Goal: Download file/media

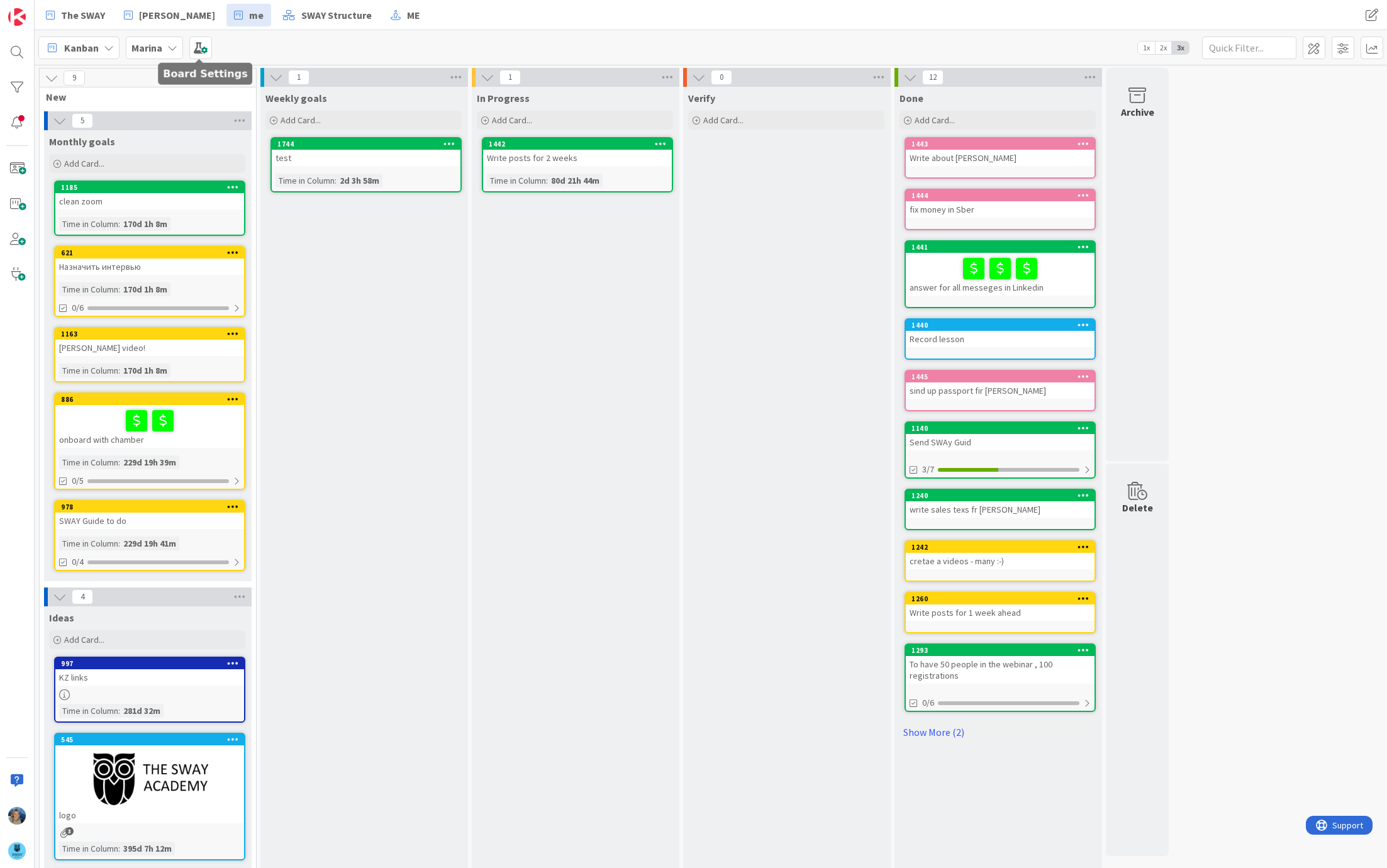
click at [160, 47] on b "Marina" at bounding box center [147, 47] width 31 height 13
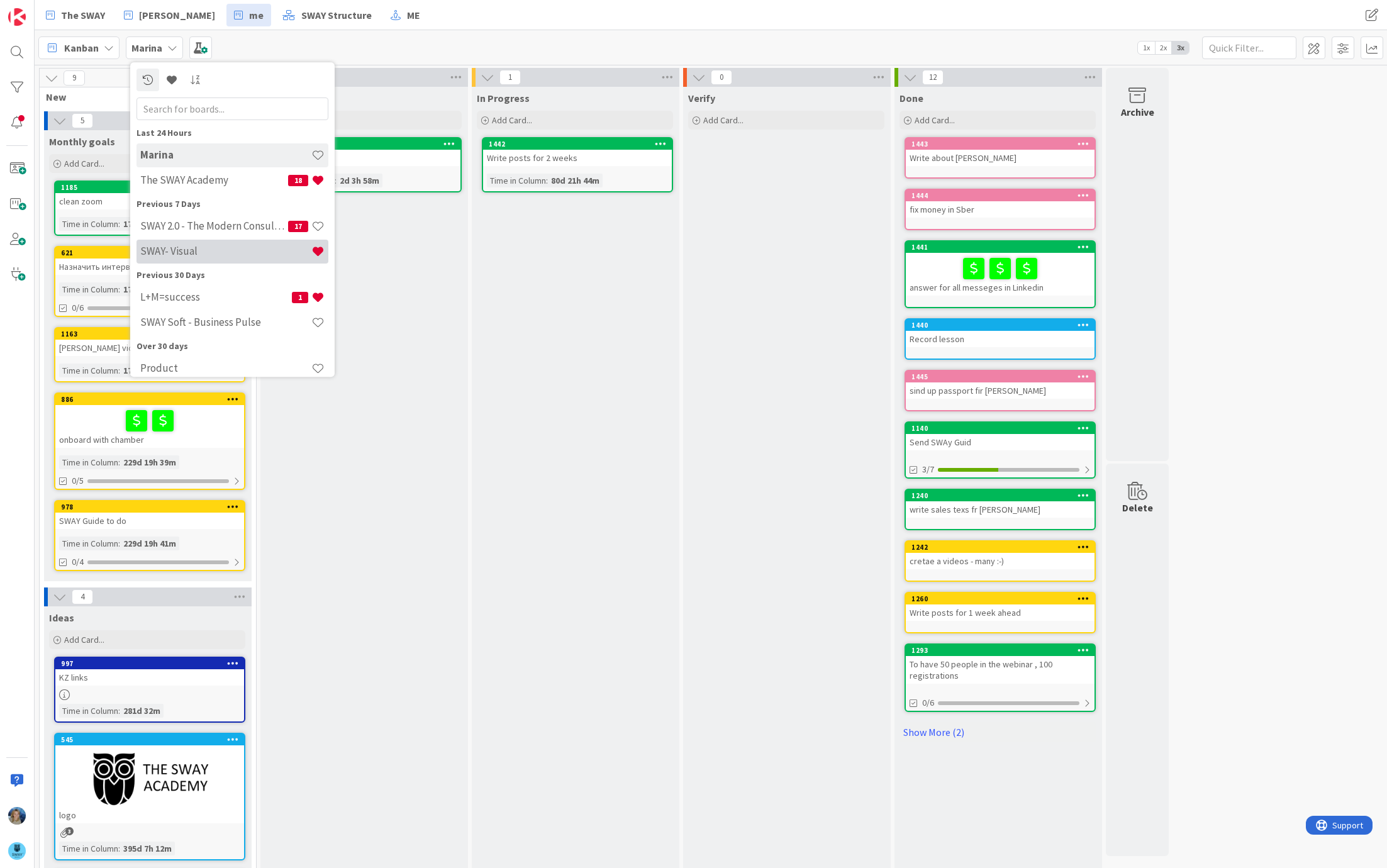
click at [172, 240] on div "SWAY- Visual" at bounding box center [232, 252] width 191 height 24
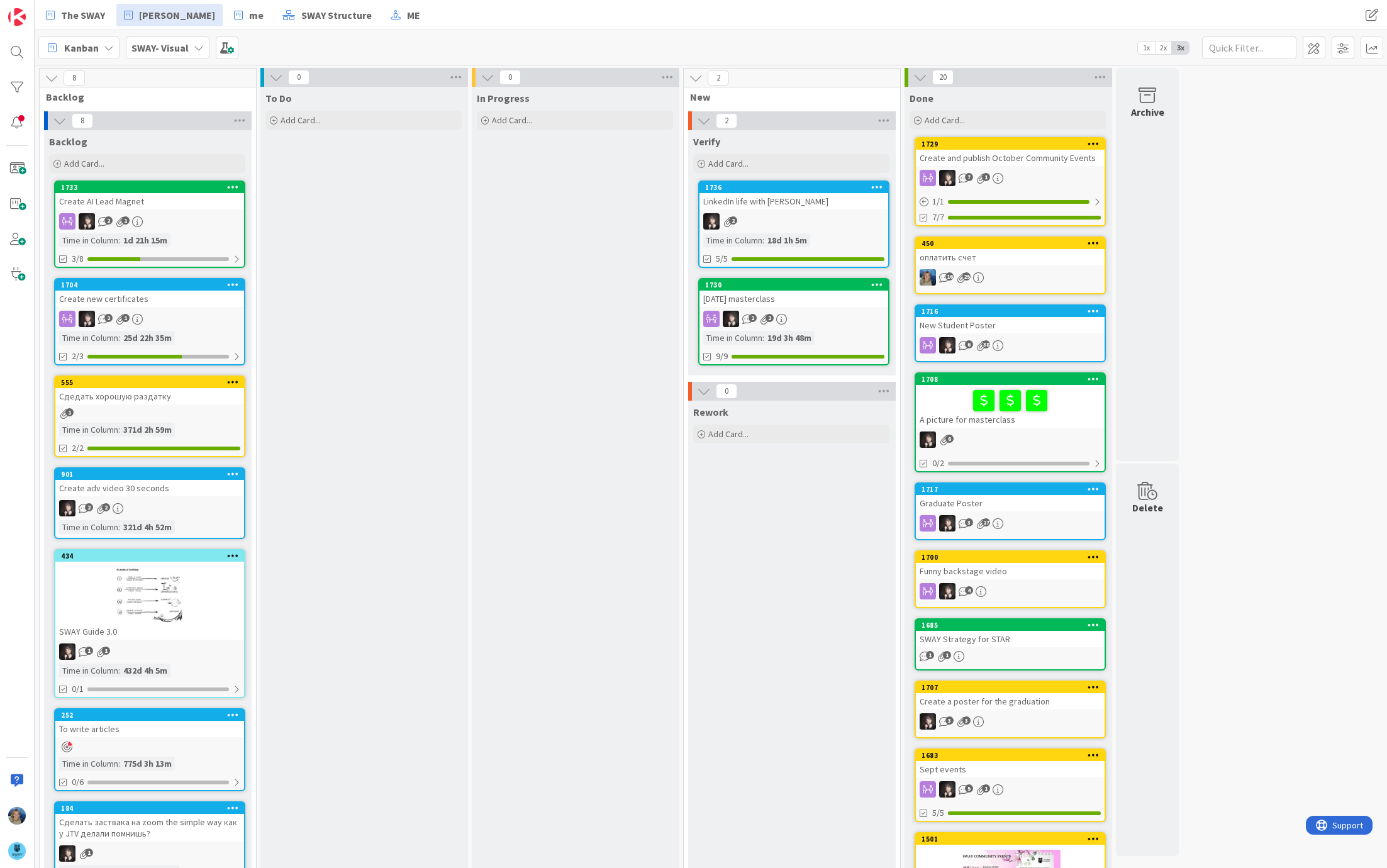
click at [842, 299] on div "[DATE] masterclass" at bounding box center [794, 298] width 189 height 16
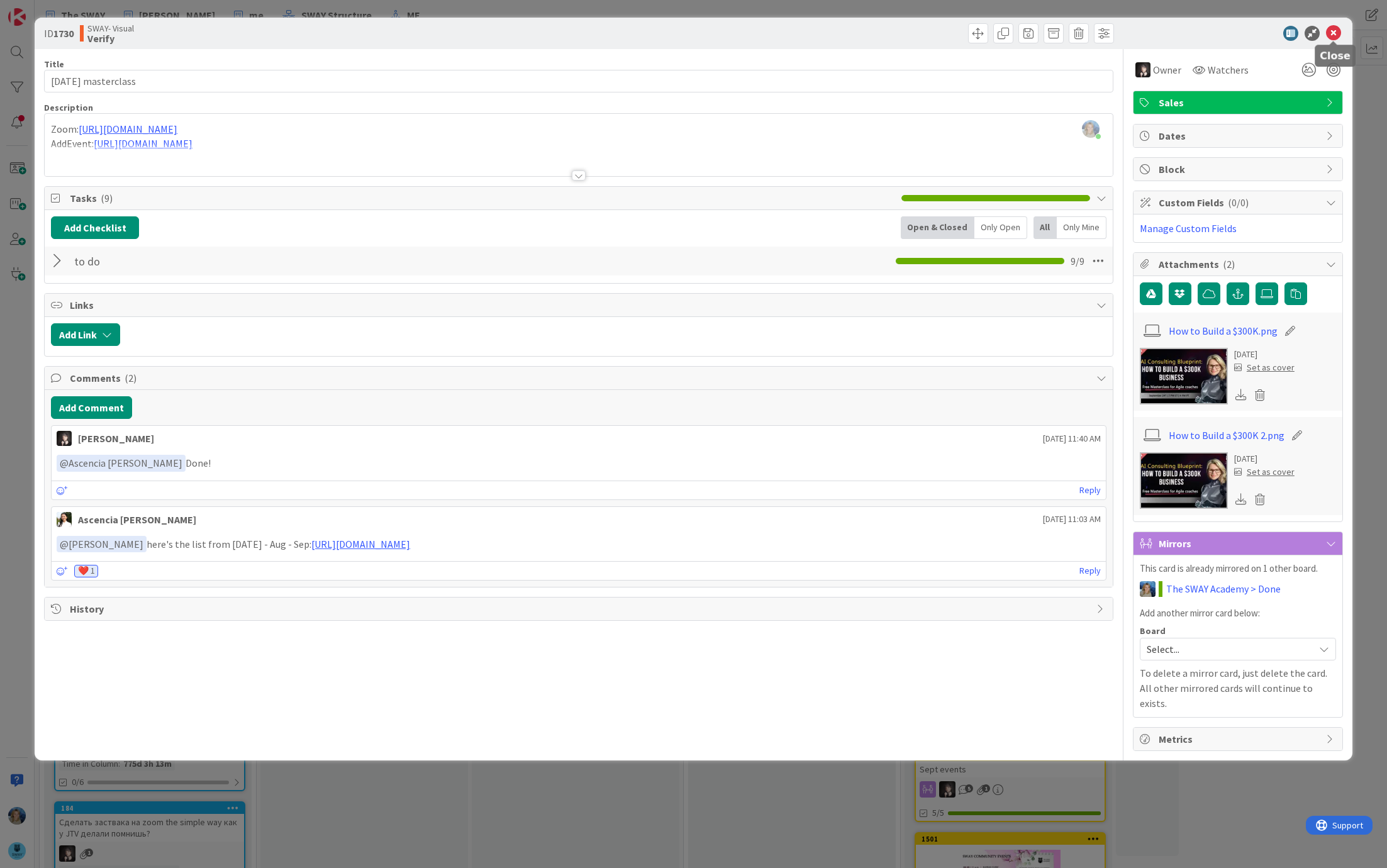
click at [1335, 33] on icon at bounding box center [1334, 33] width 15 height 15
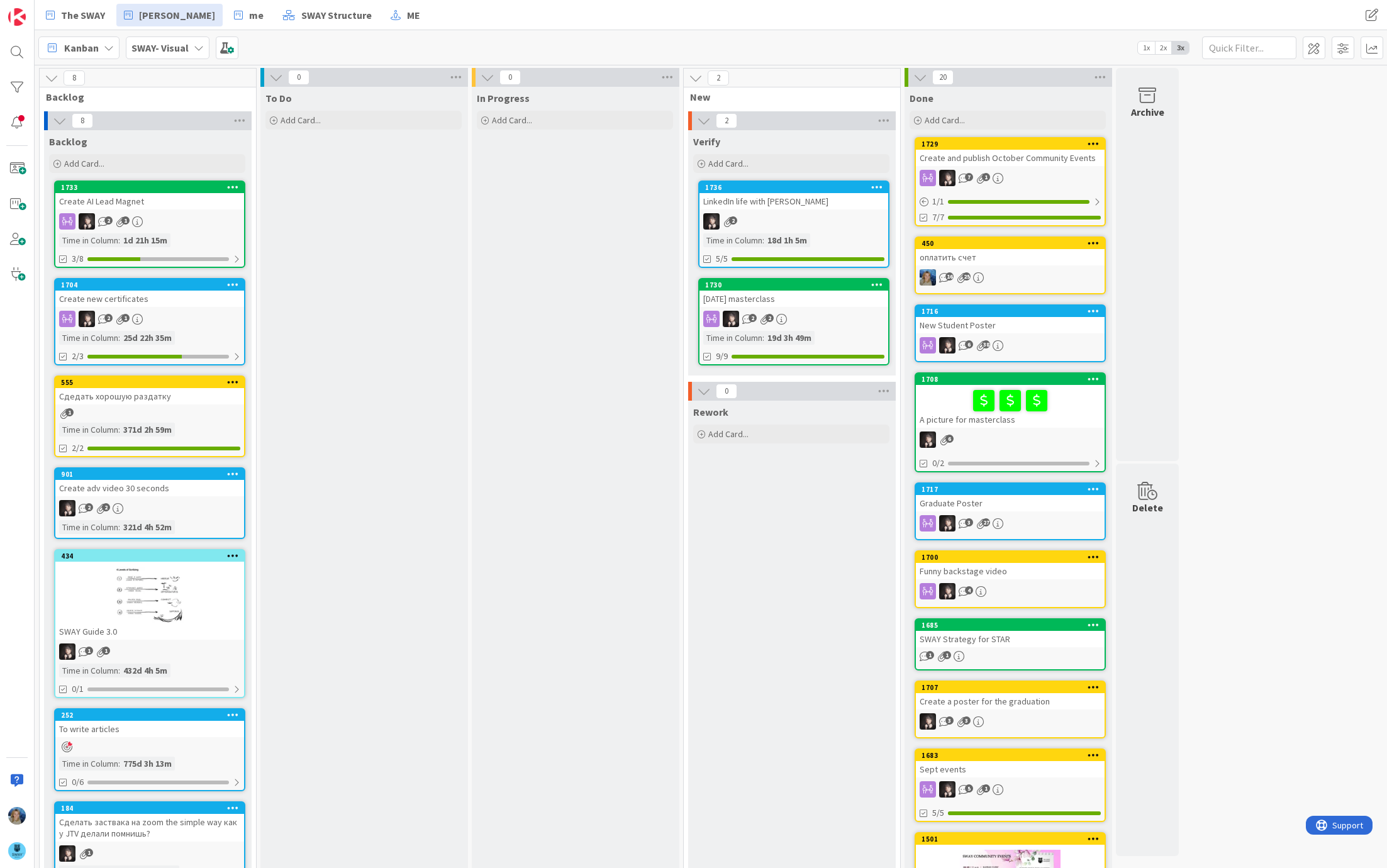
click at [1047, 427] on div "1708 A picture for masterclass 6 0/2" at bounding box center [1011, 423] width 191 height 100
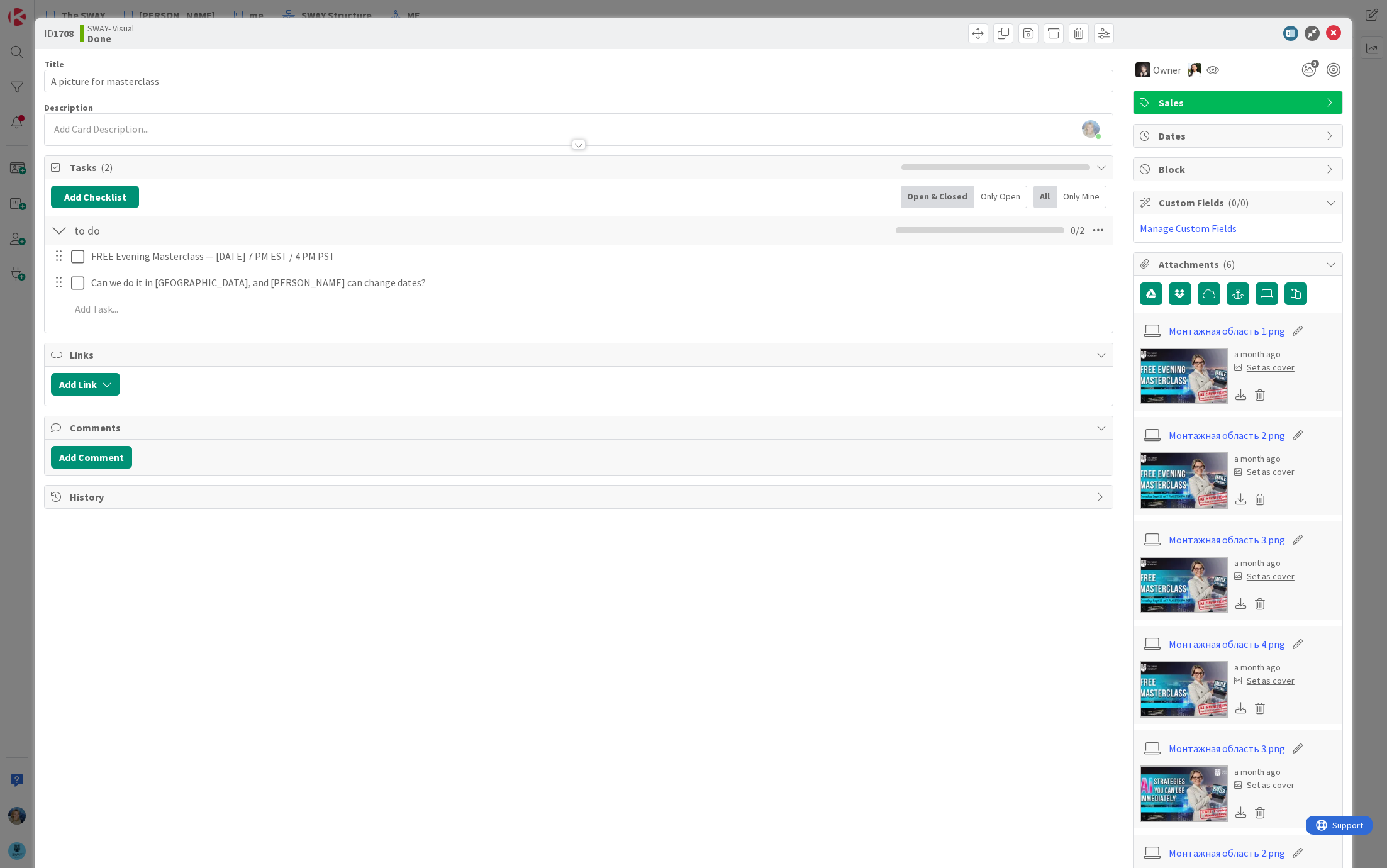
click at [1179, 372] on img at bounding box center [1184, 376] width 88 height 57
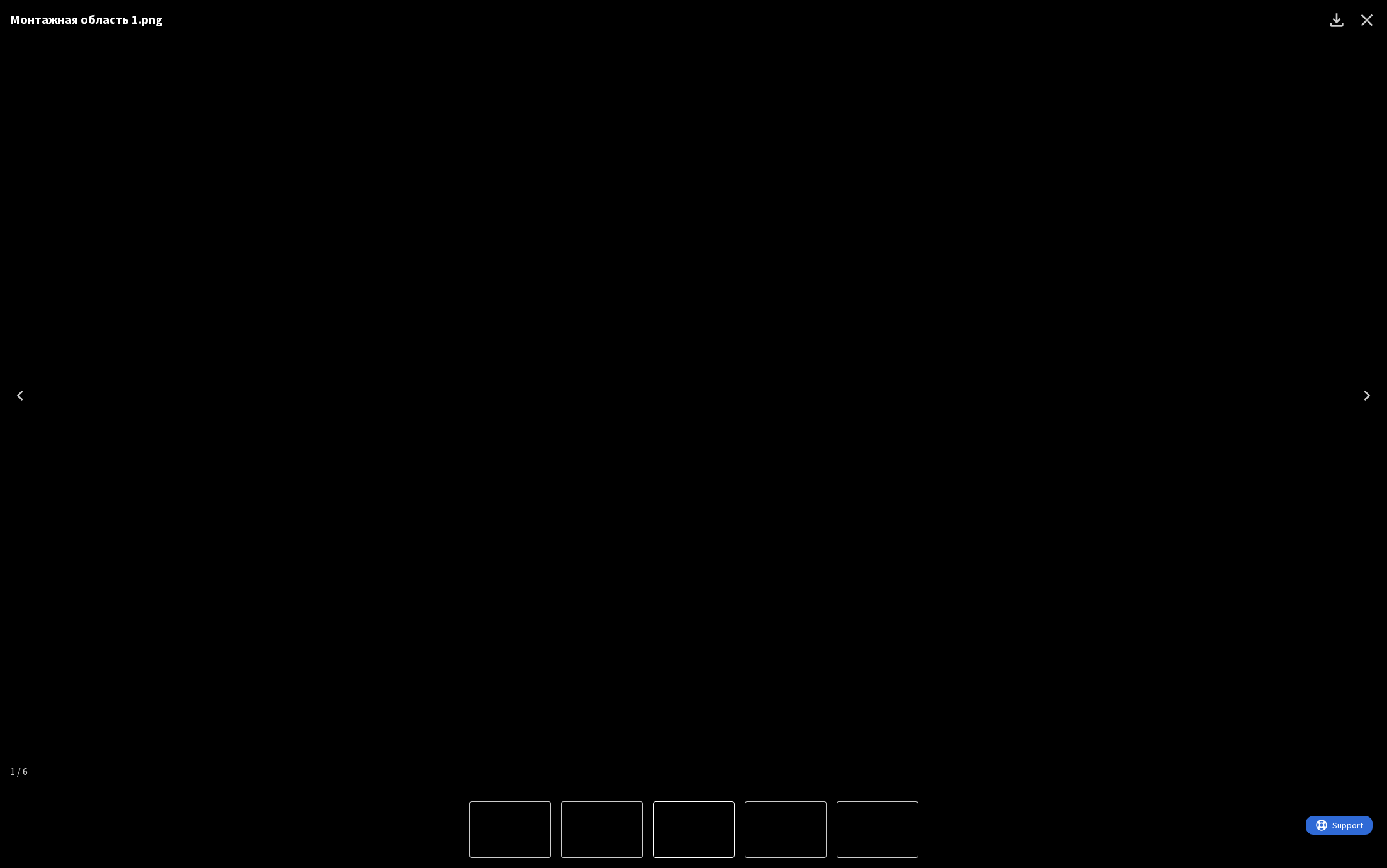
click at [1372, 399] on icon "Next" at bounding box center [1368, 395] width 20 height 20
click at [22, 400] on icon "Previous" at bounding box center [20, 395] width 20 height 20
click at [1336, 21] on icon "Download" at bounding box center [1337, 20] width 14 height 14
